Goal: Find specific page/section: Find specific page/section

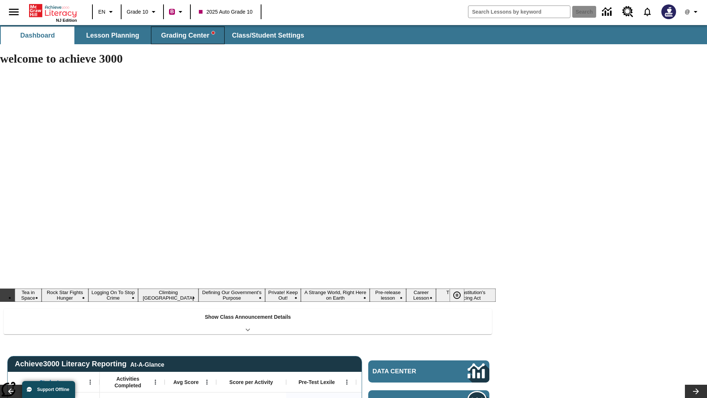
click at [188, 35] on span "Grading Center" at bounding box center [187, 35] width 53 height 8
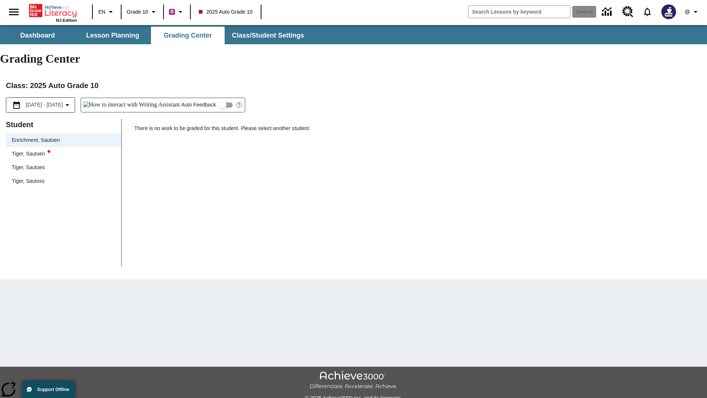
click at [63, 150] on div "Tiger, Sautoen" at bounding box center [64, 154] width 104 height 8
click at [202, 98] on input "Auto Feedback" at bounding box center [223, 105] width 42 height 14
checkbox input "true"
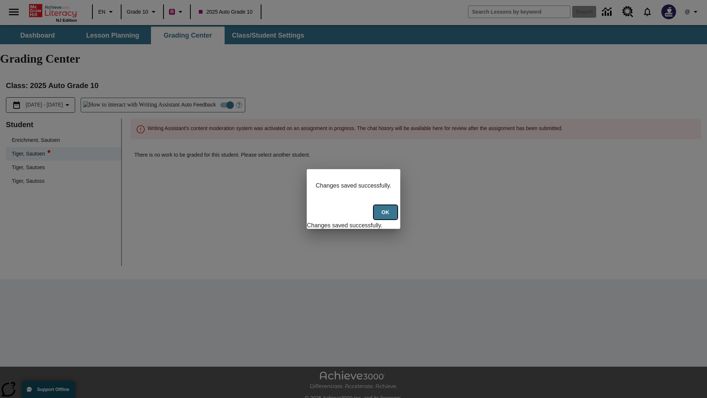
click at [386, 216] on button "Ok" at bounding box center [386, 212] width 24 height 14
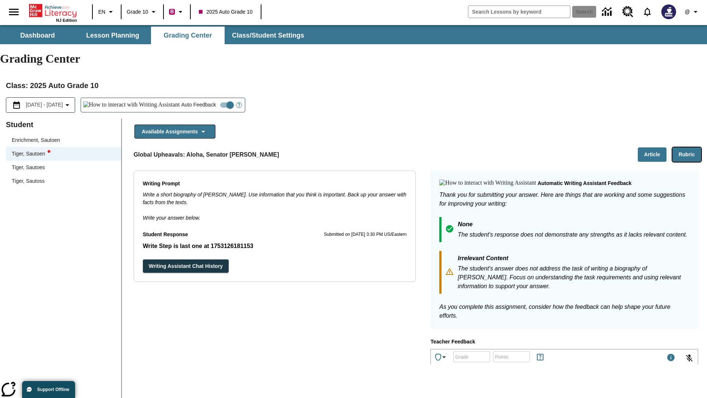
click at [687, 147] on button "Rubric" at bounding box center [687, 154] width 29 height 14
click at [652, 147] on button "Article" at bounding box center [652, 154] width 29 height 14
click at [107, 12] on icon "Language: EN, Select a language" at bounding box center [110, 11] width 9 height 9
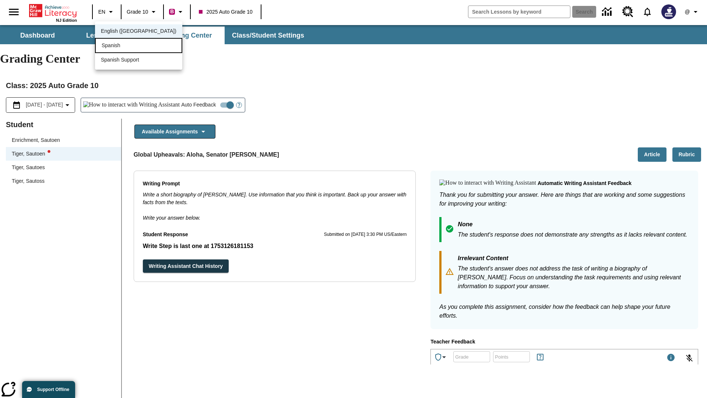
click at [123, 46] on div "Spanish" at bounding box center [138, 45] width 87 height 15
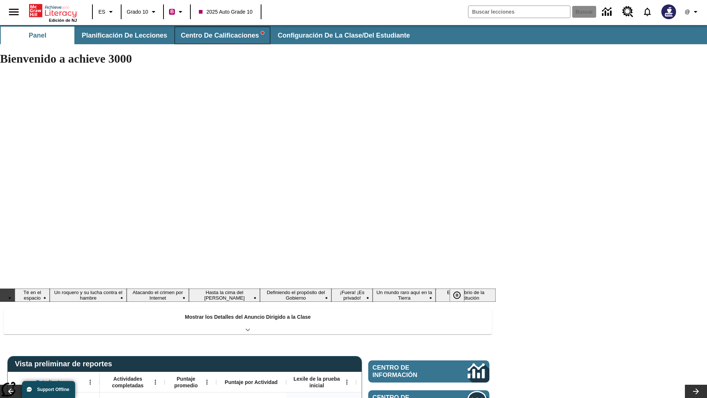
click at [219, 35] on span "Centro de calificaciones" at bounding box center [222, 35] width 83 height 8
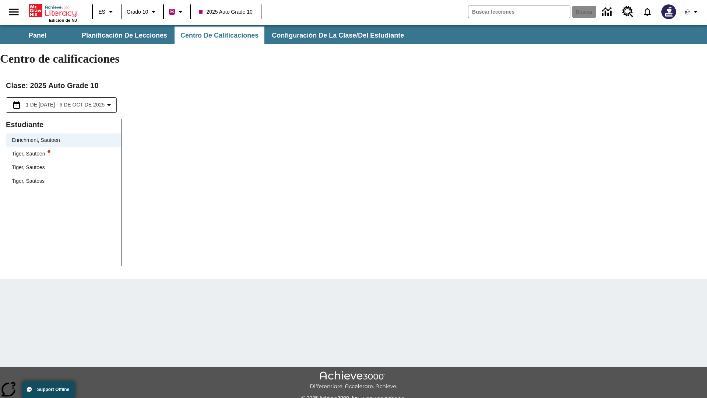
click at [63, 150] on div "Tiger, Sautoen" at bounding box center [64, 154] width 104 height 8
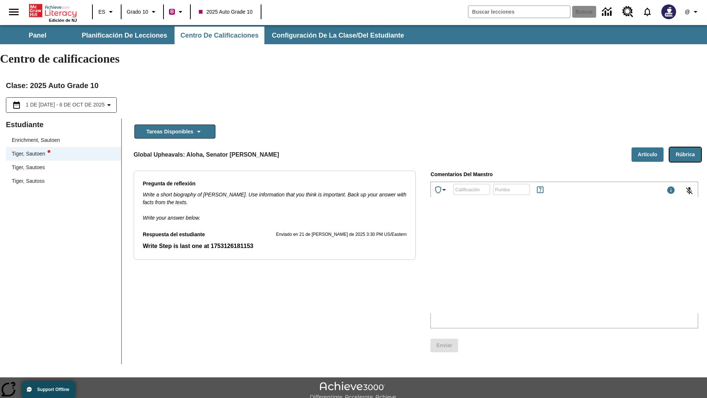
click at [686, 147] on button "Rúbrica" at bounding box center [686, 154] width 32 height 14
click at [648, 147] on button "Artículo" at bounding box center [648, 154] width 32 height 14
